Goal: Navigation & Orientation: Find specific page/section

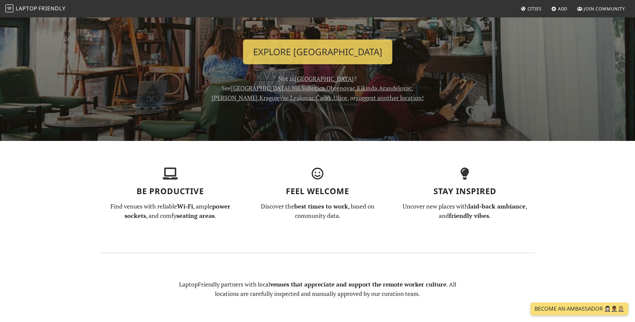
scroll to position [33, 0]
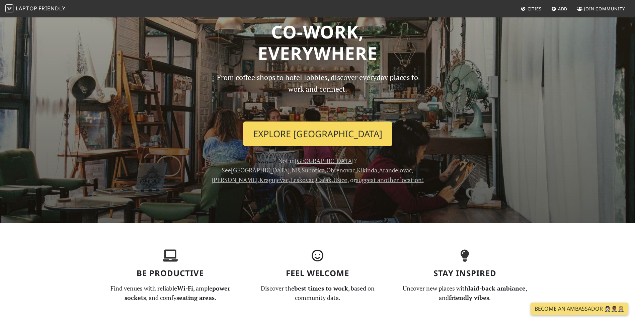
click at [319, 135] on link "Explore [GEOGRAPHIC_DATA]" at bounding box center [317, 134] width 149 height 25
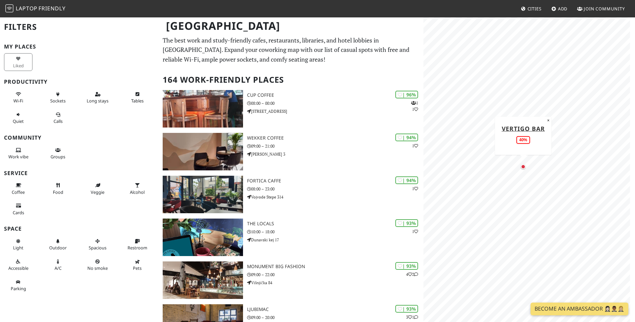
click at [523, 166] on div "Map marker" at bounding box center [523, 166] width 5 height 5
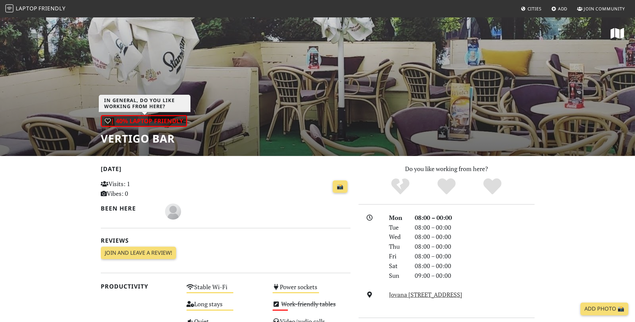
click at [138, 121] on div "| 40% Laptop Friendly" at bounding box center [144, 121] width 86 height 12
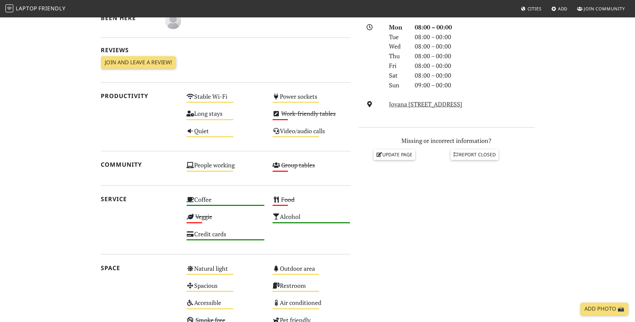
scroll to position [201, 0]
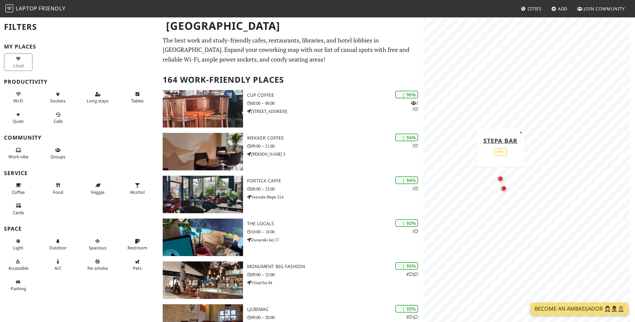
click at [499, 178] on div "Map marker" at bounding box center [501, 179] width 6 height 6
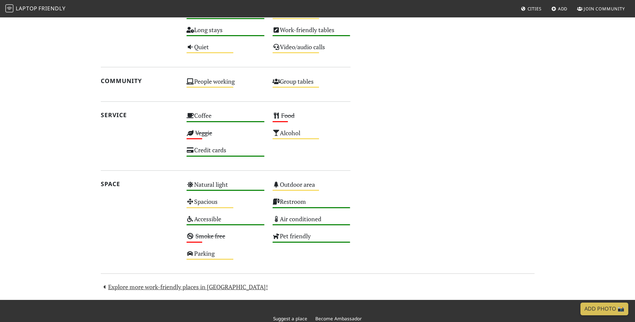
scroll to position [368, 0]
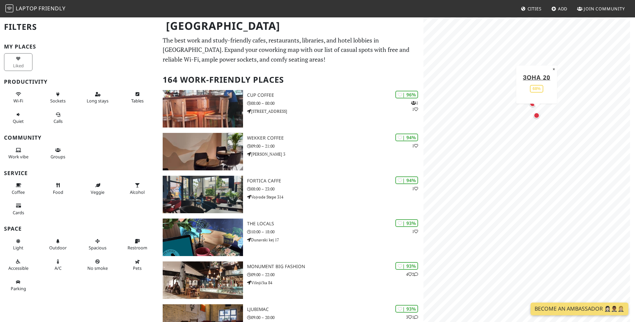
click at [539, 116] on div "Map marker" at bounding box center [537, 116] width 6 height 6
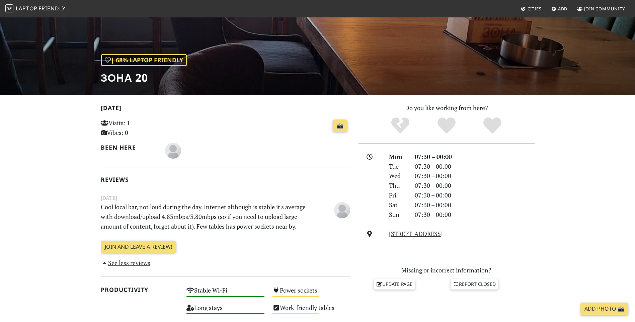
scroll to position [167, 0]
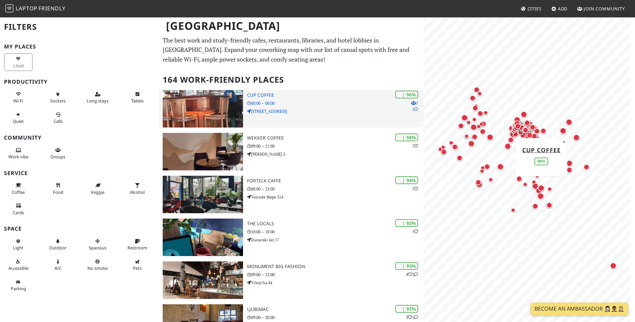
click at [267, 99] on div "| 96% 1 1 Cup Coffee 08:00 – 00:00 Kumodraška 155, Beograd 11010, Serbia" at bounding box center [335, 109] width 177 height 38
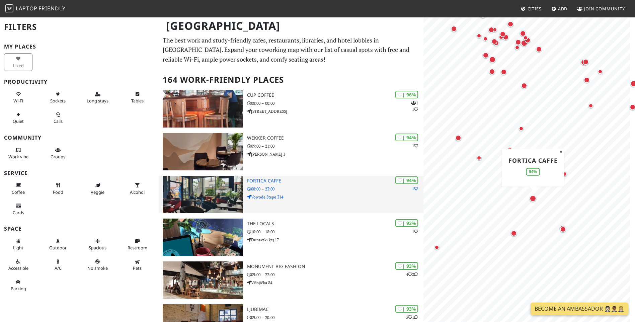
click at [209, 197] on img at bounding box center [203, 195] width 80 height 38
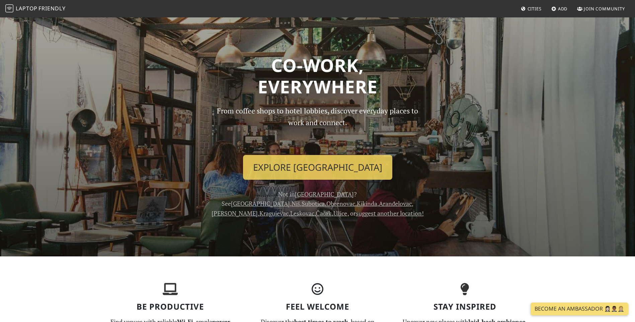
scroll to position [33, 0]
